Goal: Task Accomplishment & Management: Manage account settings

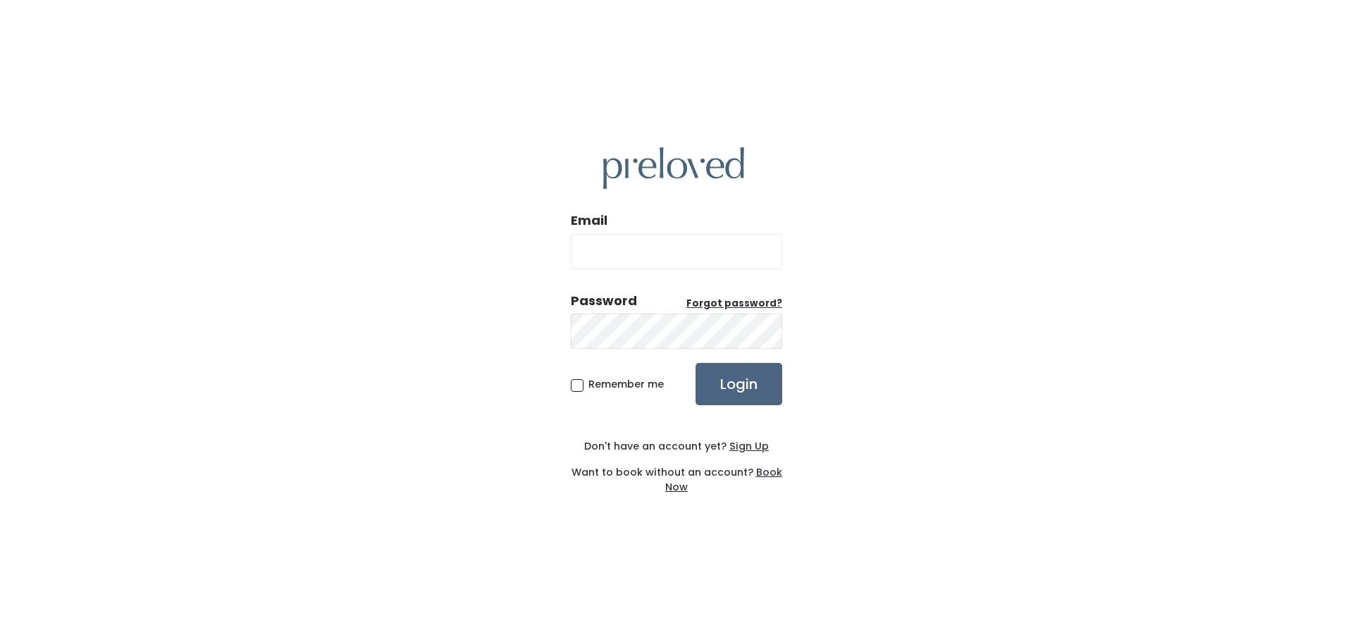
type input "babycakessmith0801@gmail.com"
click at [765, 375] on input "Login" at bounding box center [739, 384] width 87 height 42
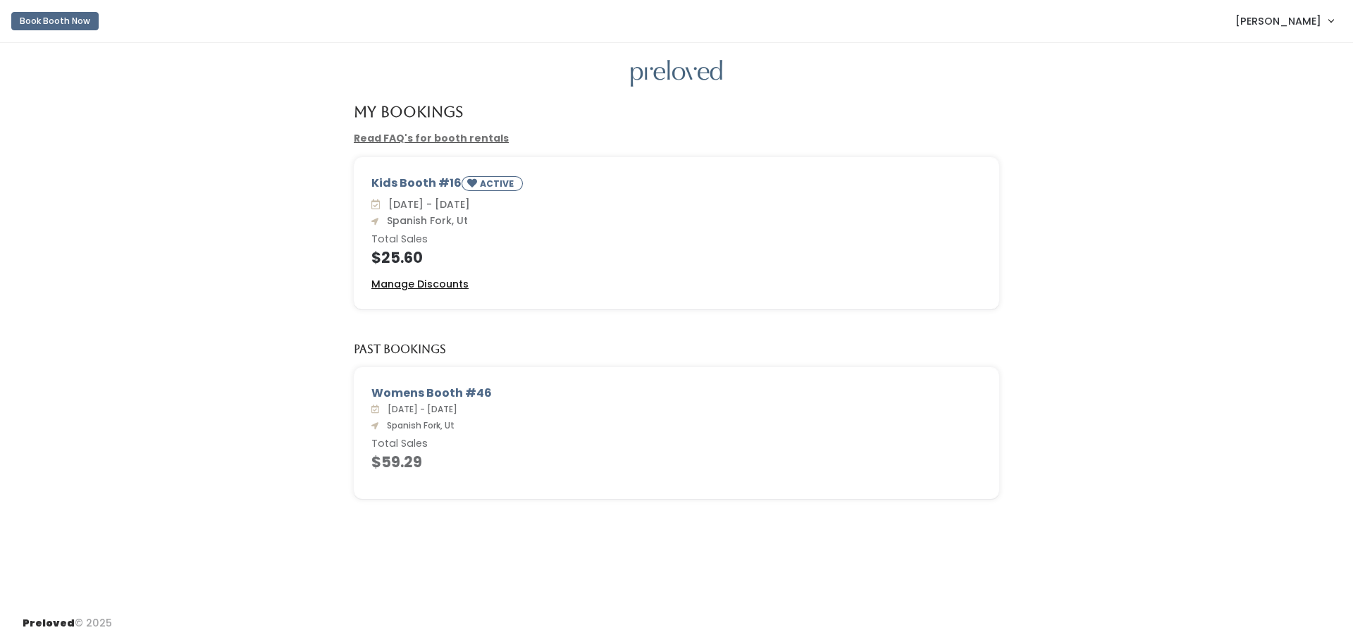
click at [412, 287] on u "Manage Discounts" at bounding box center [419, 284] width 97 height 14
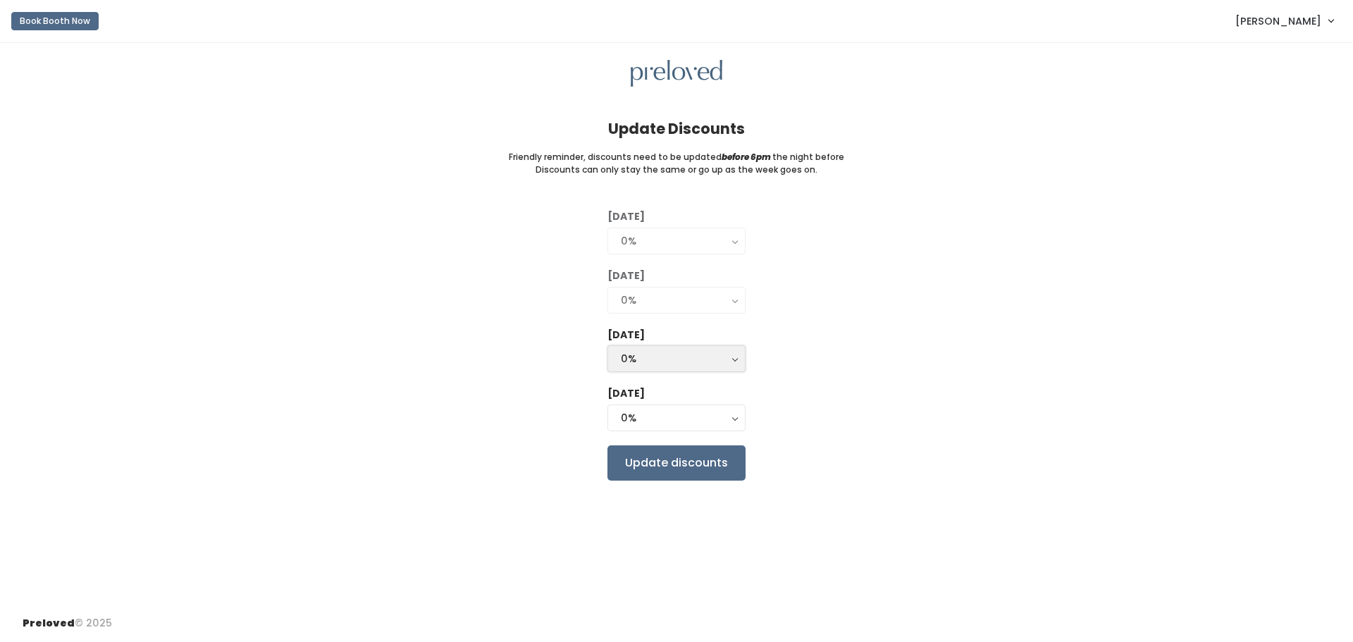
click at [734, 360] on button "0%" at bounding box center [676, 358] width 138 height 27
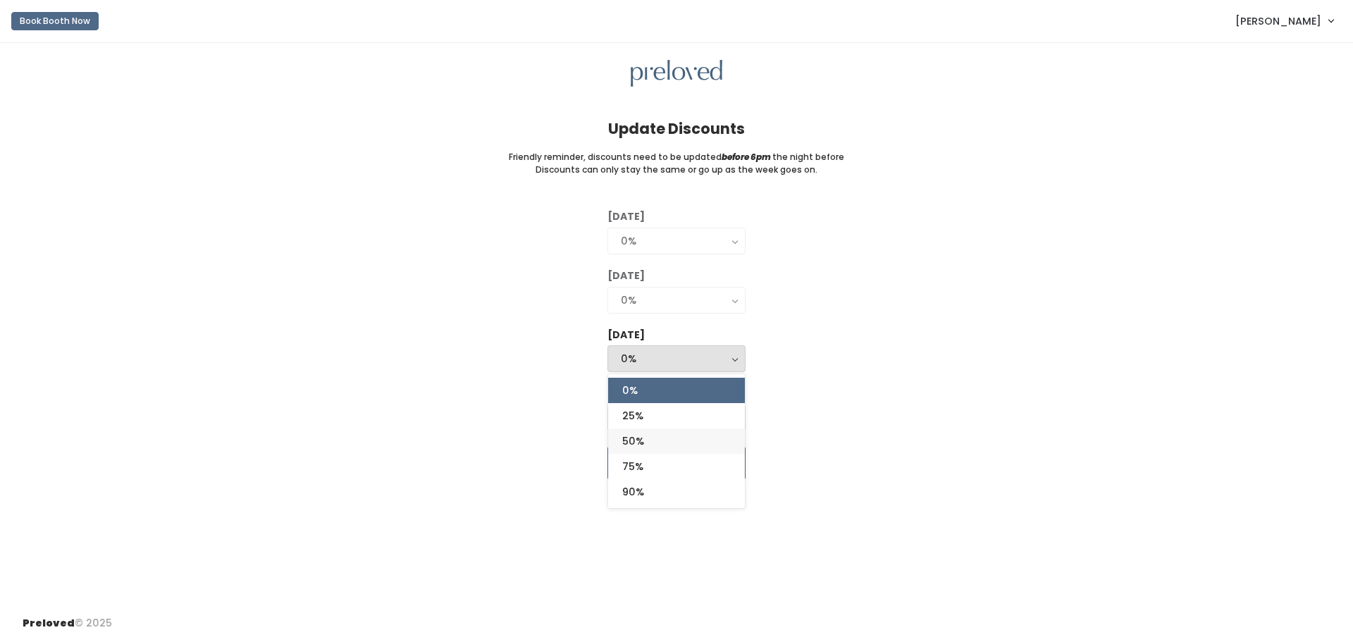
click at [633, 447] on span "50%" at bounding box center [633, 441] width 22 height 16
select select "50%"
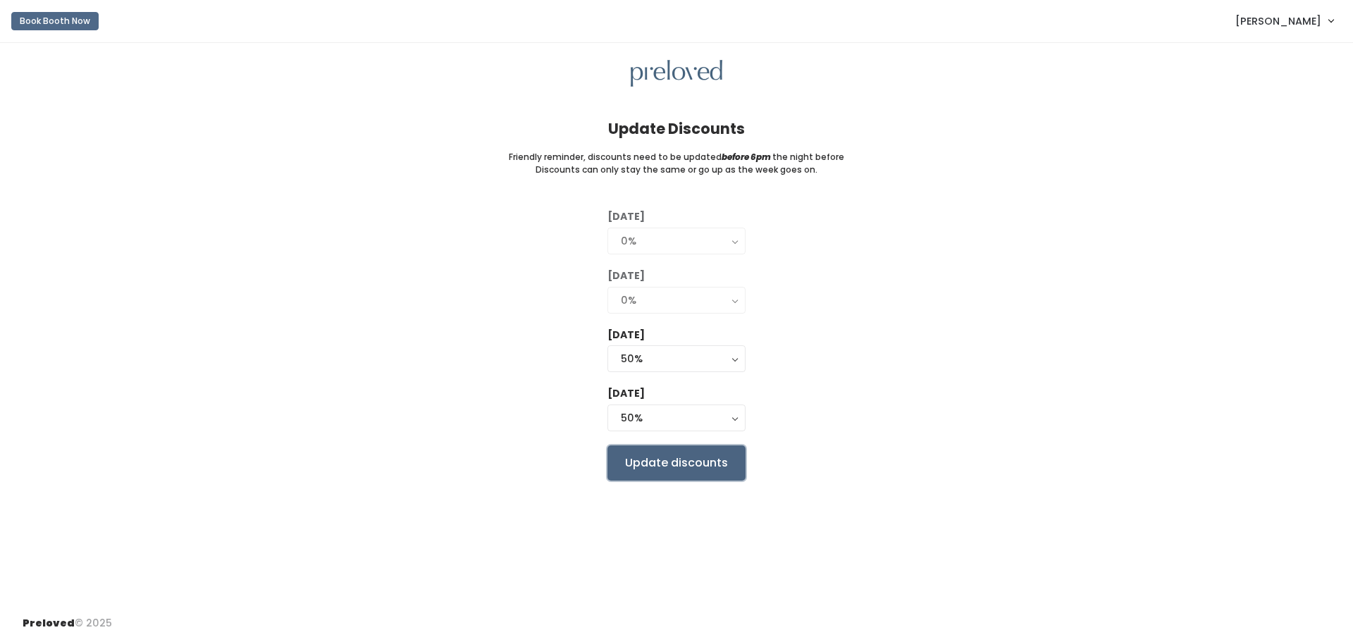
click at [653, 460] on input "Update discounts" at bounding box center [676, 462] width 138 height 35
